Goal: Task Accomplishment & Management: Manage account settings

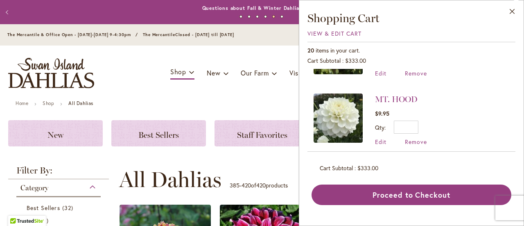
scroll to position [394, 0]
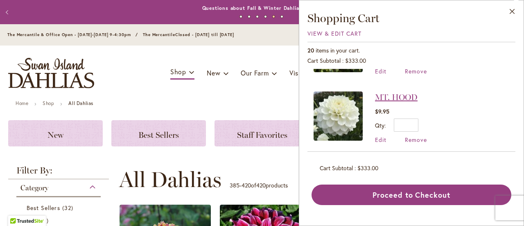
click at [402, 94] on link "MT. HOOD" at bounding box center [396, 97] width 43 height 10
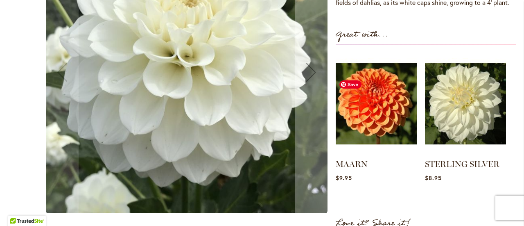
scroll to position [324, 0]
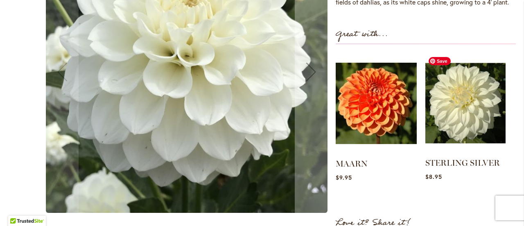
click at [472, 98] on img at bounding box center [465, 103] width 80 height 100
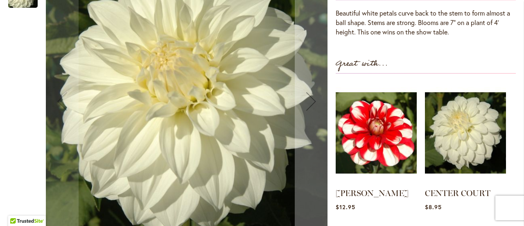
scroll to position [310, 0]
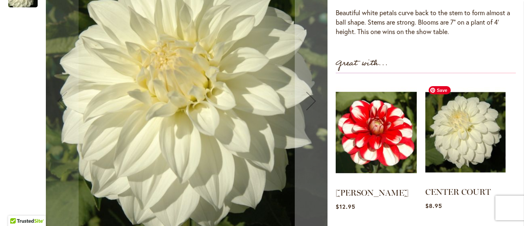
click at [461, 138] on img at bounding box center [465, 132] width 80 height 100
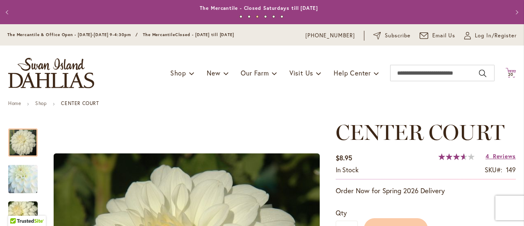
click at [507, 73] on span "20 20 items" at bounding box center [511, 74] width 8 height 4
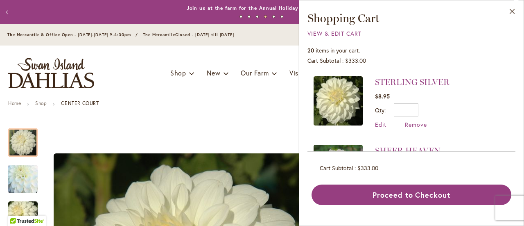
scroll to position [204, 0]
click at [411, 120] on span "Remove" at bounding box center [416, 124] width 22 height 8
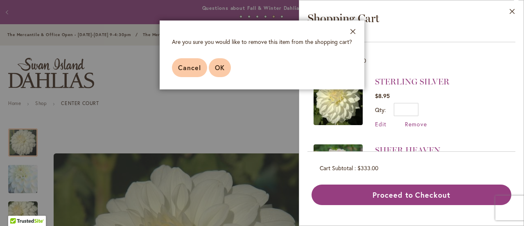
click at [226, 65] on button "OK" at bounding box center [220, 67] width 22 height 19
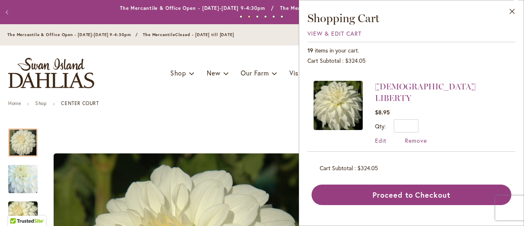
scroll to position [407, 0]
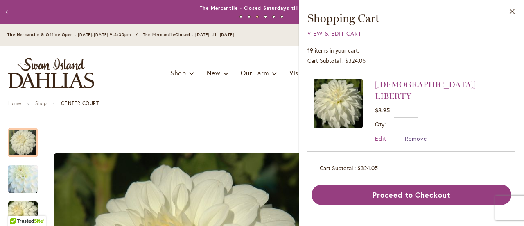
click at [422, 134] on span "Remove" at bounding box center [416, 138] width 22 height 8
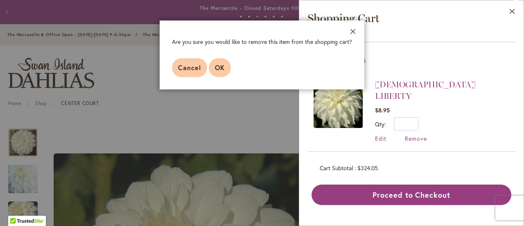
click at [216, 71] on span "OK" at bounding box center [220, 67] width 10 height 9
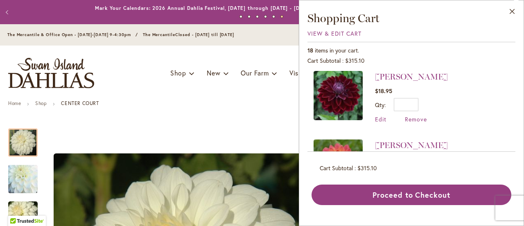
scroll to position [414, 0]
click at [415, 118] on span "Remove" at bounding box center [416, 119] width 22 height 8
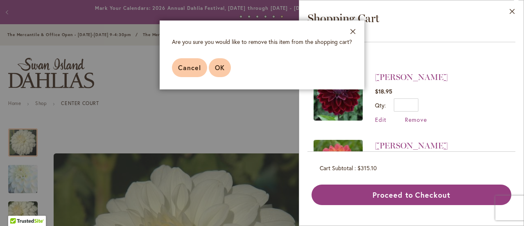
click at [217, 68] on span "OK" at bounding box center [220, 67] width 10 height 9
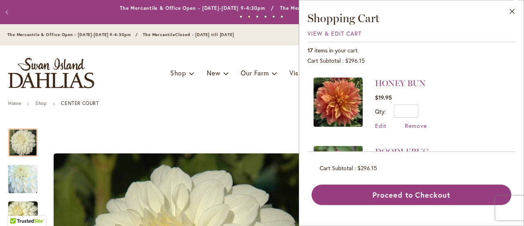
scroll to position [547, 0]
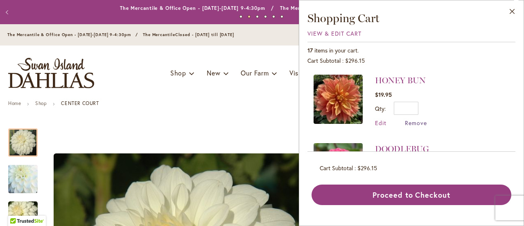
click at [409, 119] on span "Remove" at bounding box center [416, 123] width 22 height 8
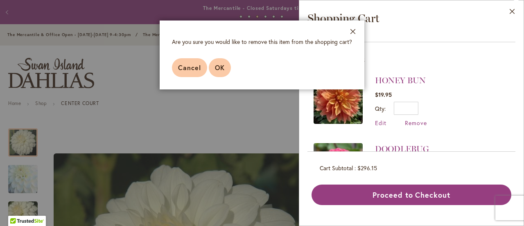
click at [215, 68] on span "OK" at bounding box center [220, 67] width 10 height 9
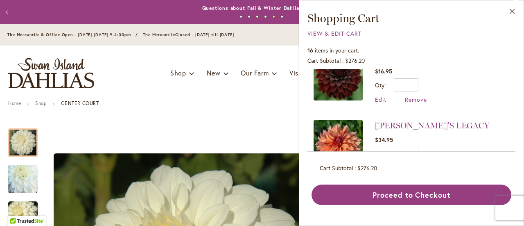
scroll to position [845, 0]
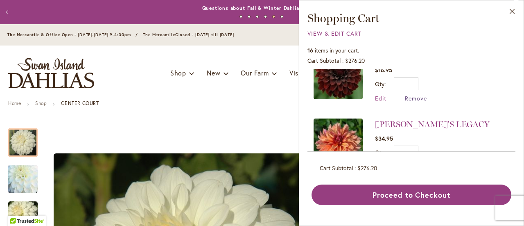
click at [417, 94] on span "Remove" at bounding box center [416, 98] width 22 height 8
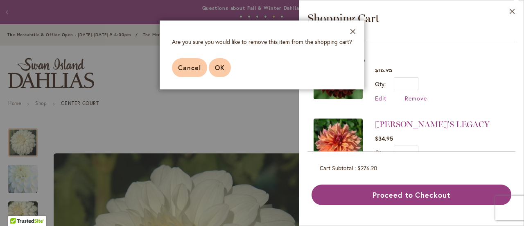
click at [219, 68] on span "OK" at bounding box center [220, 67] width 10 height 9
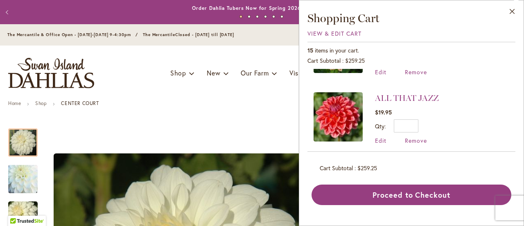
scroll to position [872, 0]
click at [419, 136] on span "Remove" at bounding box center [416, 140] width 22 height 8
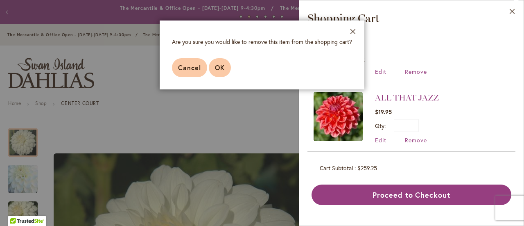
click at [220, 64] on span "OK" at bounding box center [220, 67] width 10 height 9
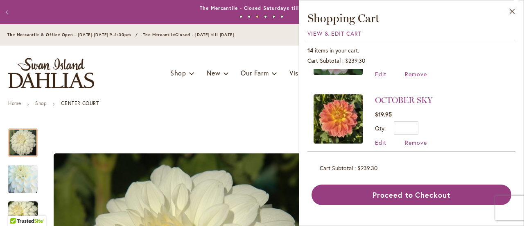
scroll to position [255, 0]
click at [418, 139] on span "Remove" at bounding box center [416, 142] width 22 height 8
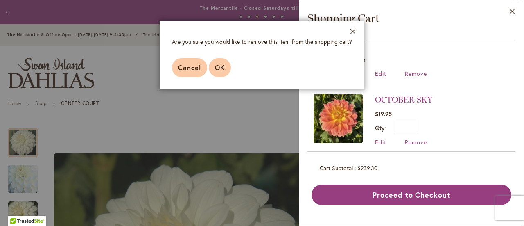
click at [223, 70] on span "OK" at bounding box center [220, 67] width 10 height 9
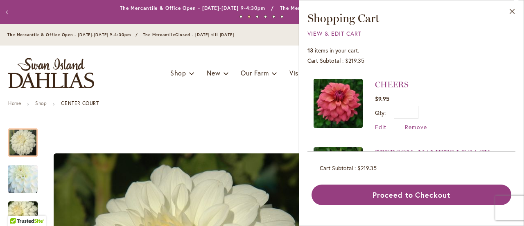
scroll to position [688, 0]
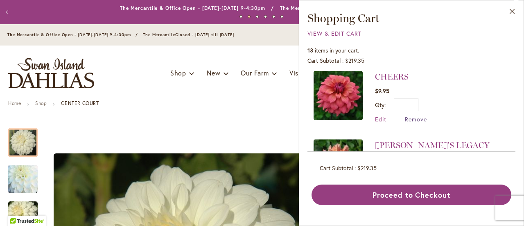
click at [419, 116] on span "Remove" at bounding box center [416, 119] width 22 height 8
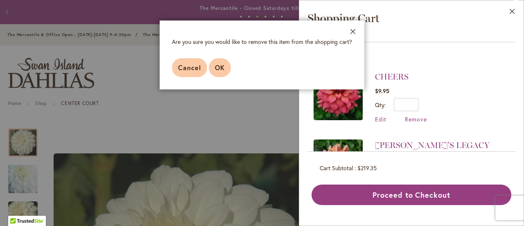
click at [225, 65] on button "OK" at bounding box center [220, 67] width 22 height 19
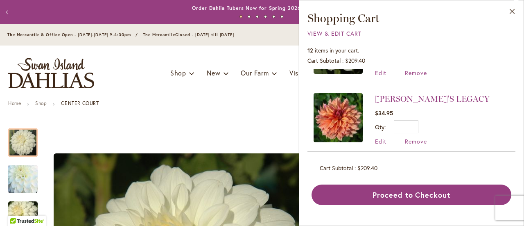
scroll to position [666, 0]
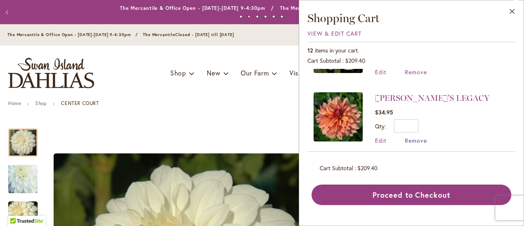
click at [415, 136] on span "Remove" at bounding box center [416, 140] width 22 height 8
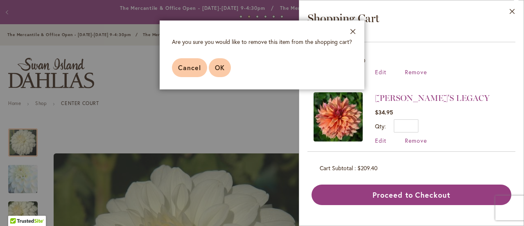
click at [220, 66] on span "OK" at bounding box center [220, 67] width 10 height 9
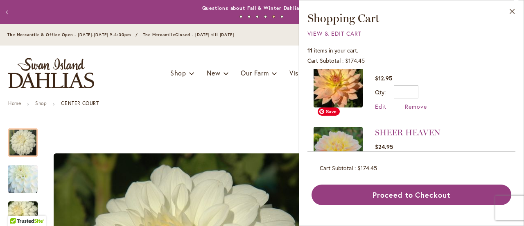
scroll to position [0, 0]
